Goal: Find contact information: Find contact information

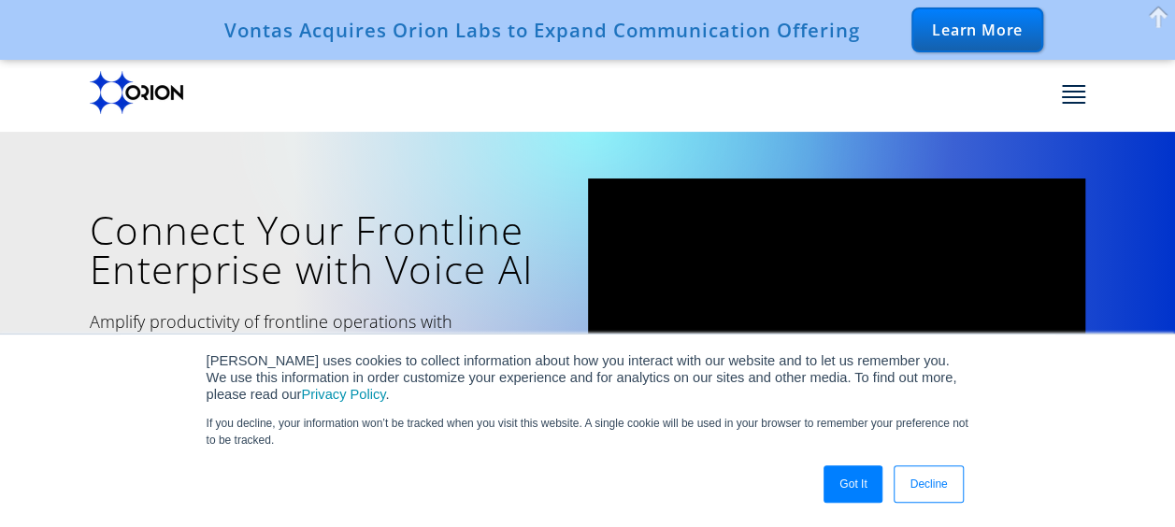
click at [942, 489] on link "Decline" at bounding box center [928, 484] width 69 height 37
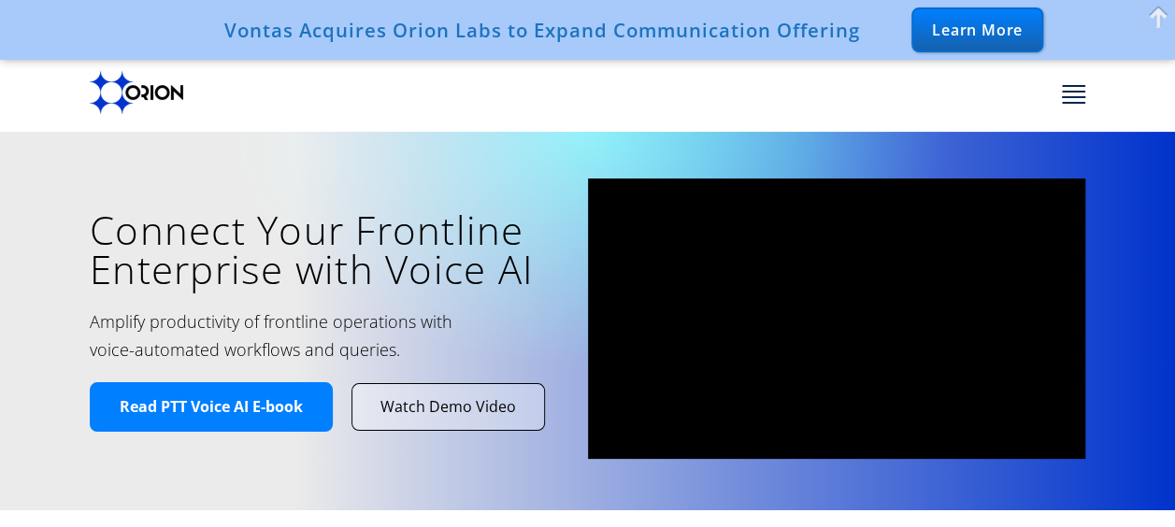
click at [0, 0] on link "About" at bounding box center [0, 0] width 0 height 0
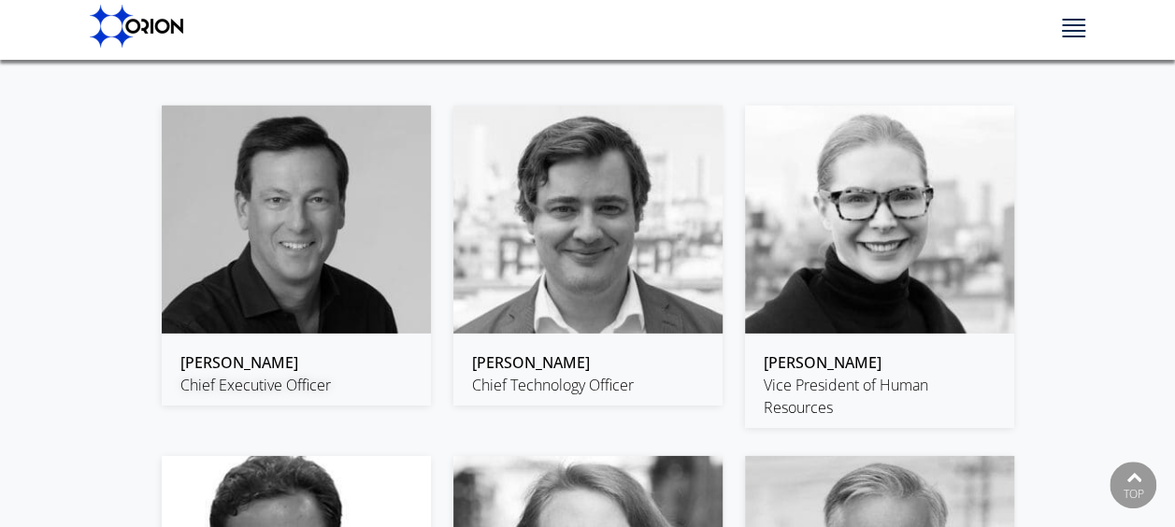
scroll to position [2764, 0]
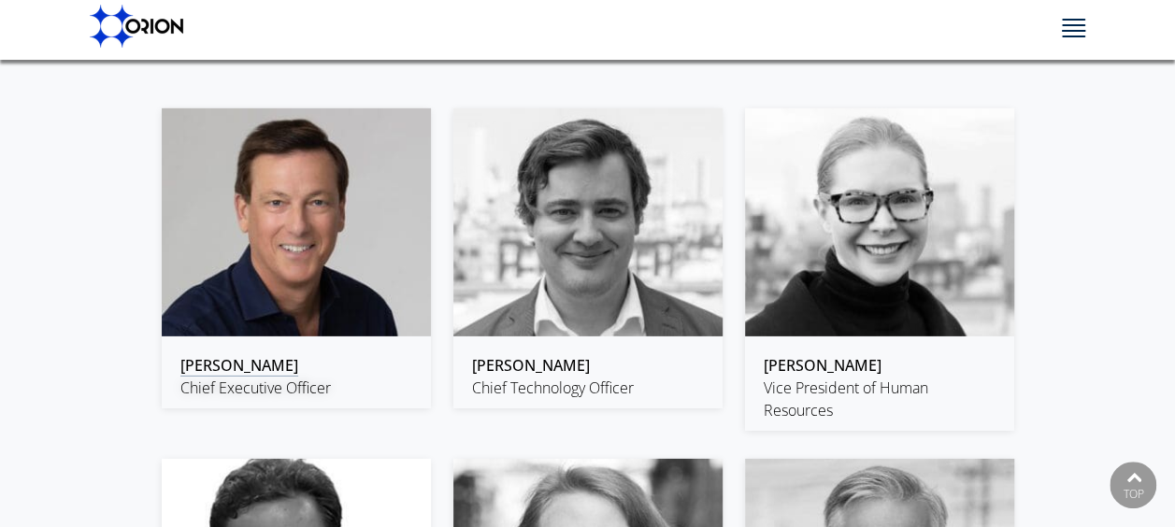
click at [255, 361] on link "Gregory Taylor" at bounding box center [239, 366] width 118 height 22
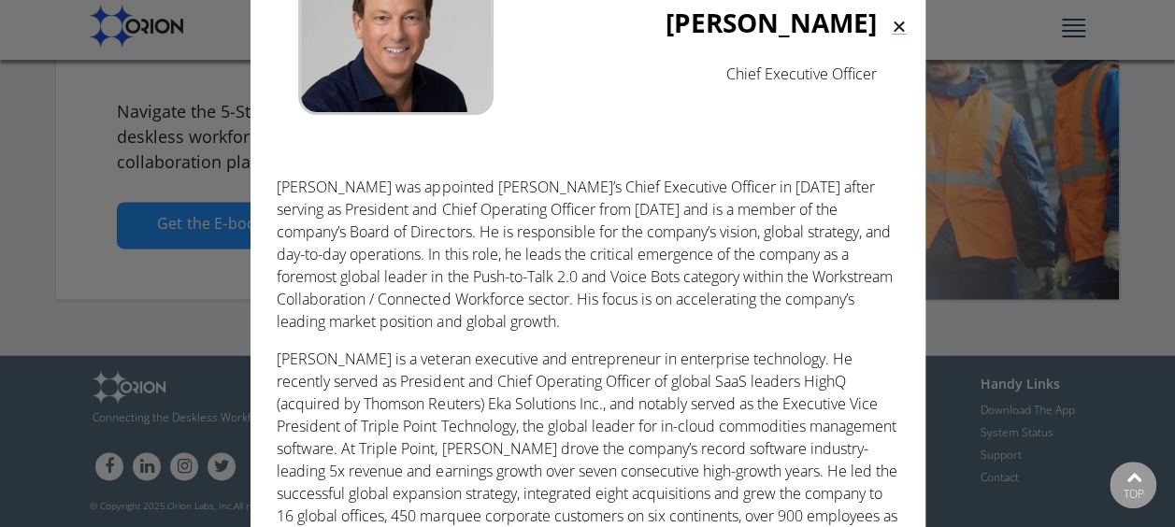
scroll to position [0, 0]
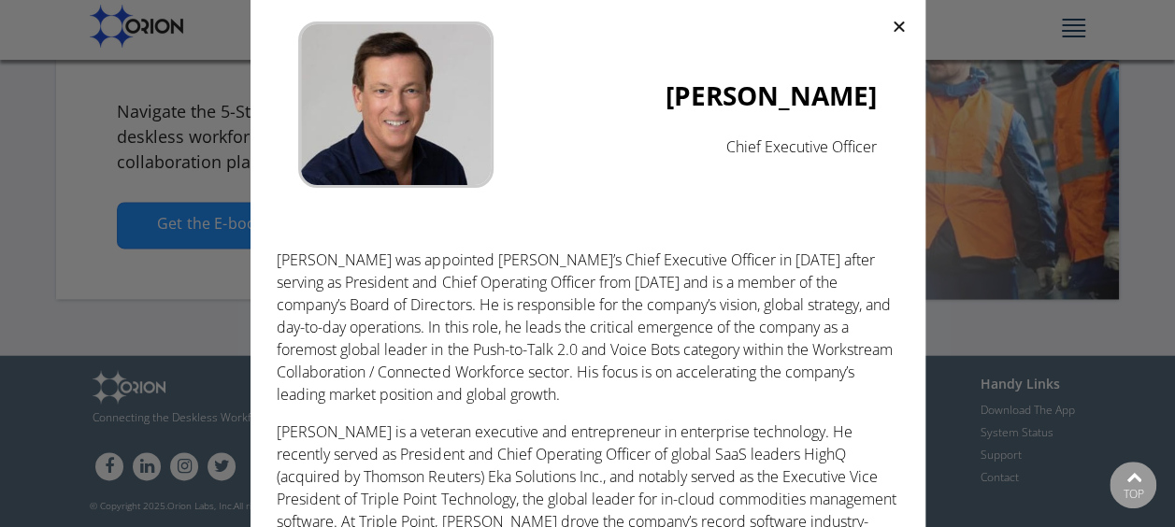
click at [1139, 163] on div "Gregory Taylor Chief Executive Officer Greg was appointed Orion’s Chief Executi…" at bounding box center [587, 263] width 1175 height 527
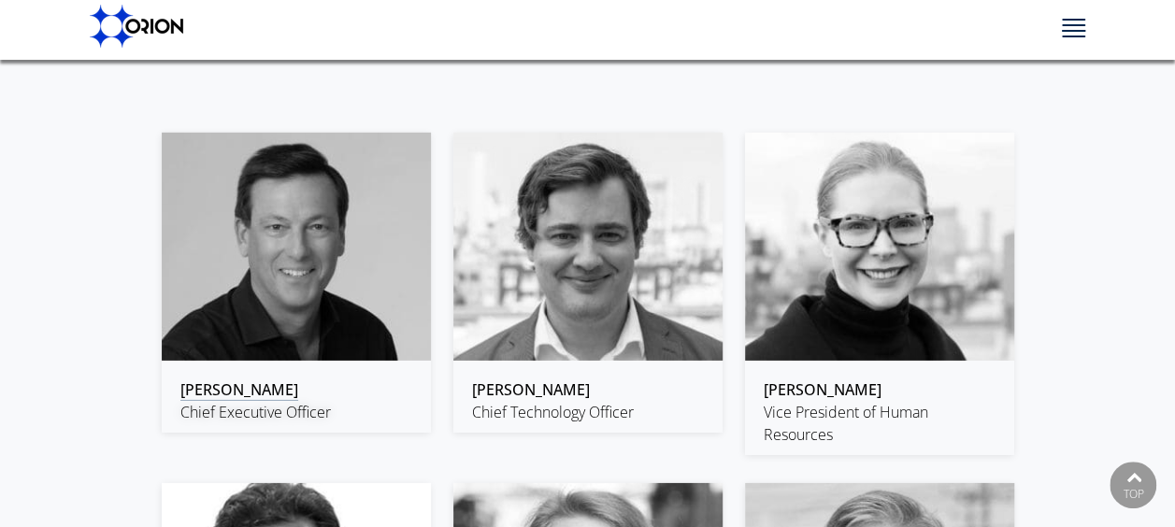
scroll to position [2736, 0]
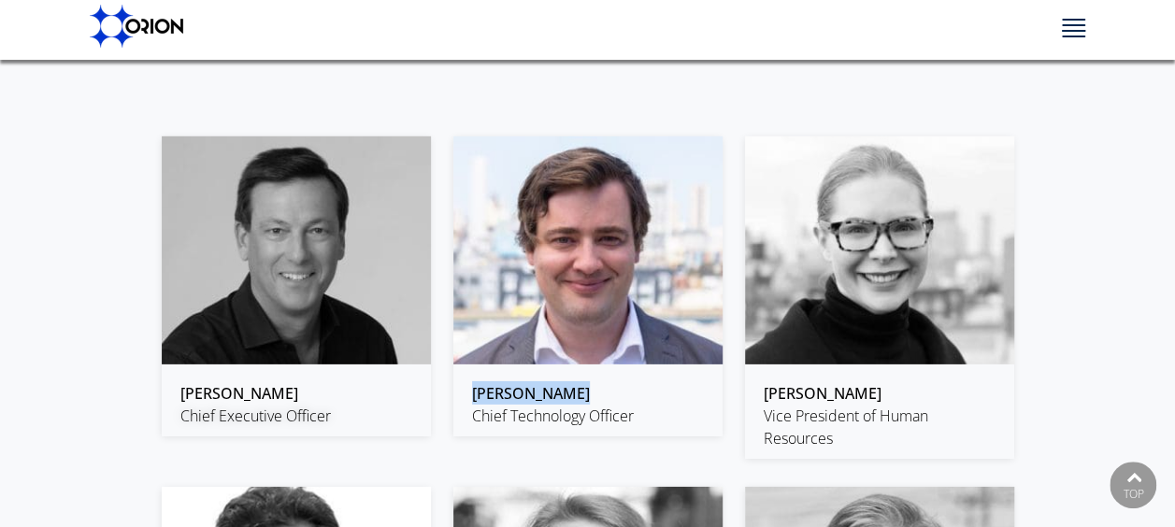
drag, startPoint x: 608, startPoint y: 389, endPoint x: 462, endPoint y: 383, distance: 146.0
click at [462, 383] on div "Alex McNamara Chief Technology Officer" at bounding box center [588, 404] width 269 height 65
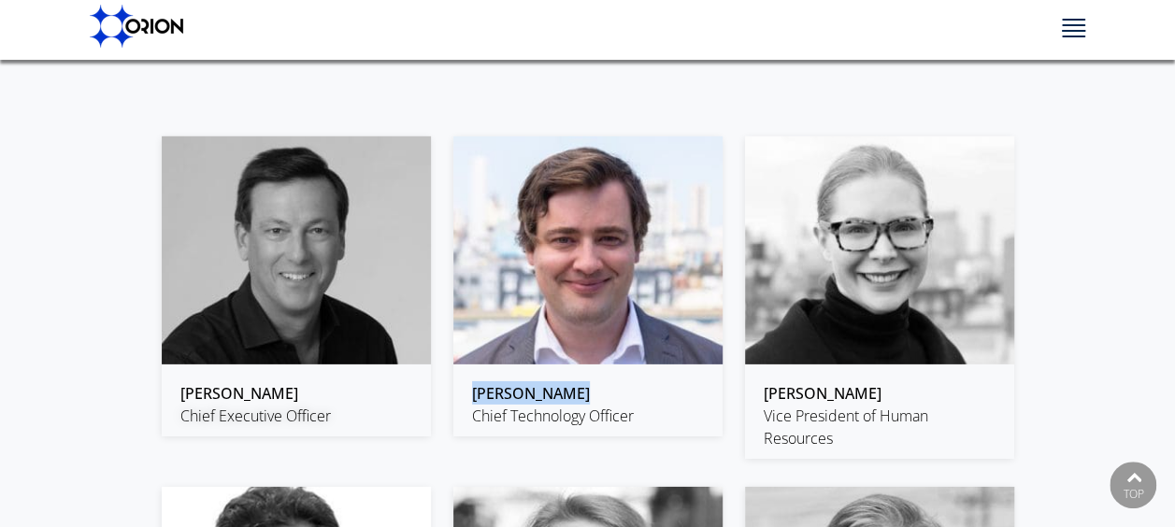
drag, startPoint x: 603, startPoint y: 387, endPoint x: 473, endPoint y: 377, distance: 130.4
click at [473, 377] on div "Alex McNamara Chief Technology Officer" at bounding box center [588, 404] width 269 height 65
copy link "Alex McNamara"
